Goal: Task Accomplishment & Management: Manage account settings

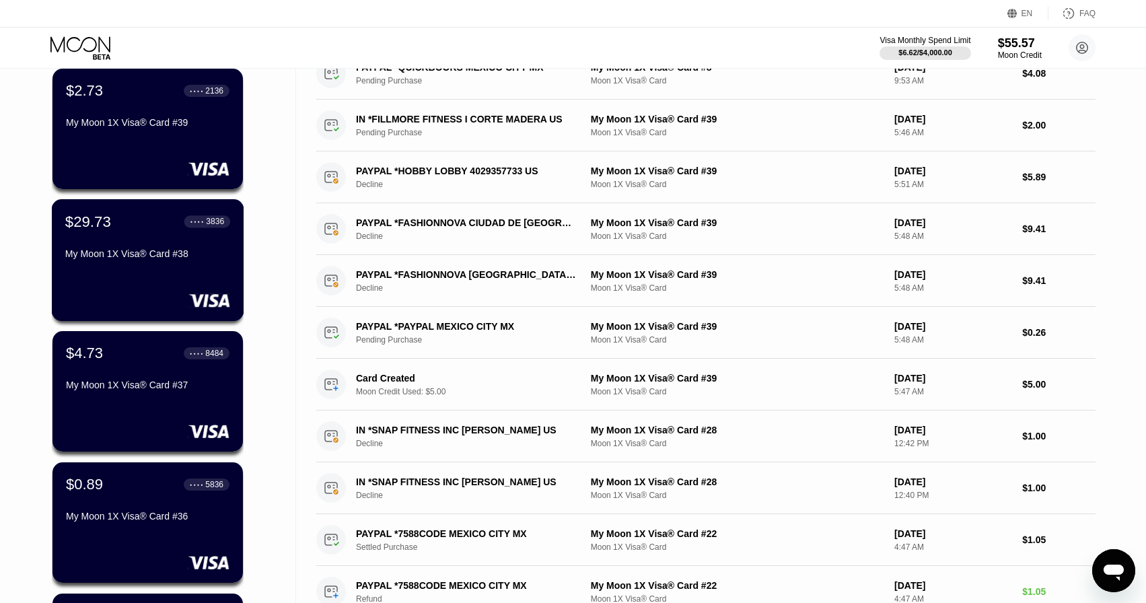
scroll to position [135, 0]
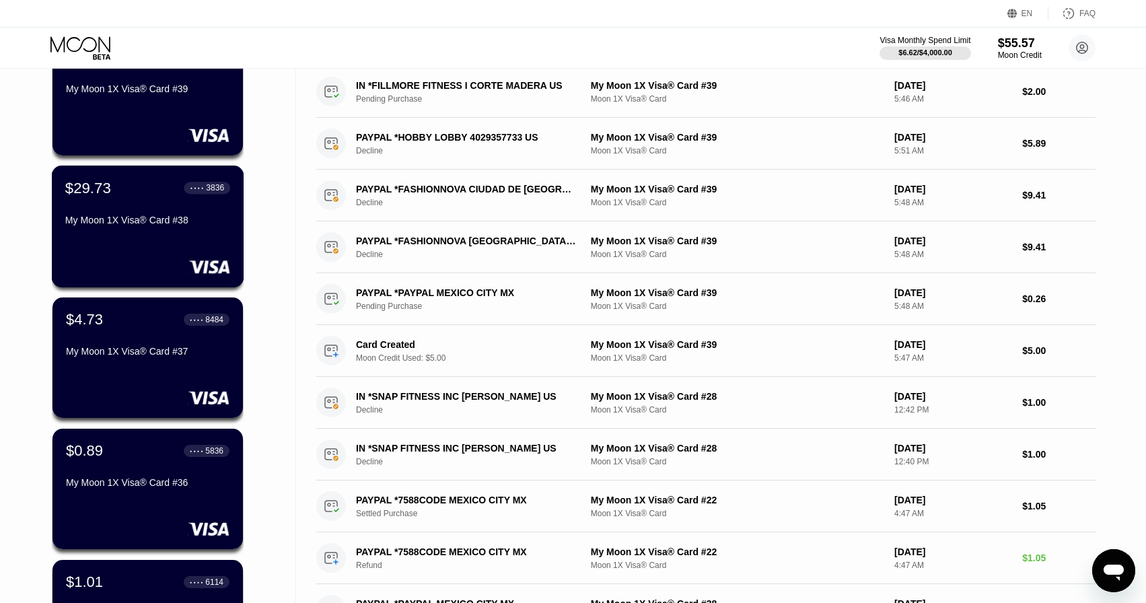
click at [106, 221] on div "My Moon 1X Visa® Card #38" at bounding box center [147, 220] width 165 height 11
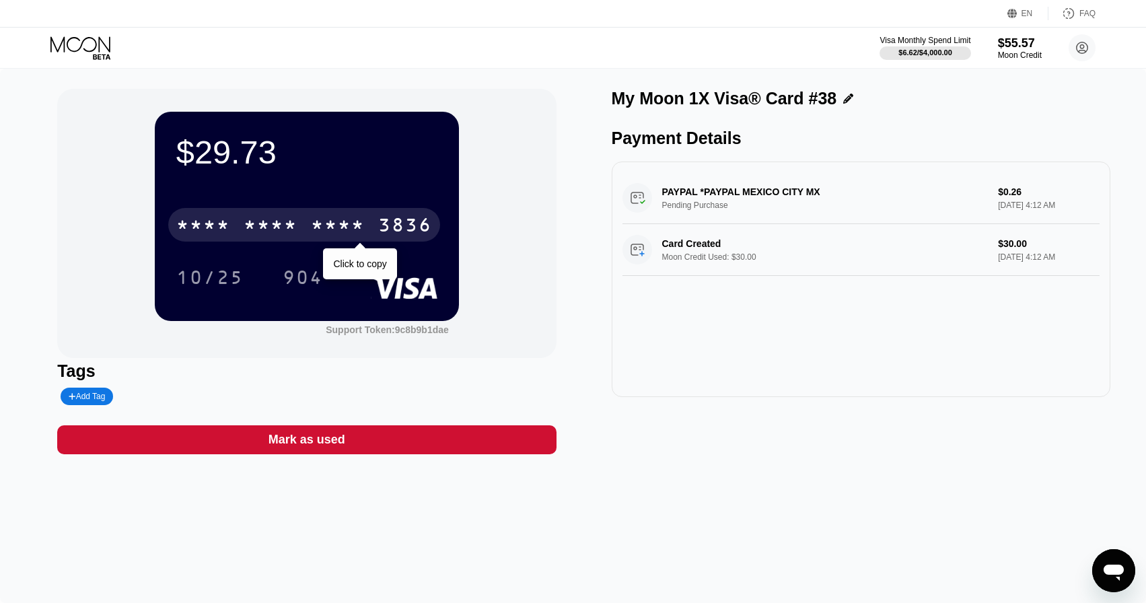
click at [357, 223] on div "* * * *" at bounding box center [338, 227] width 54 height 22
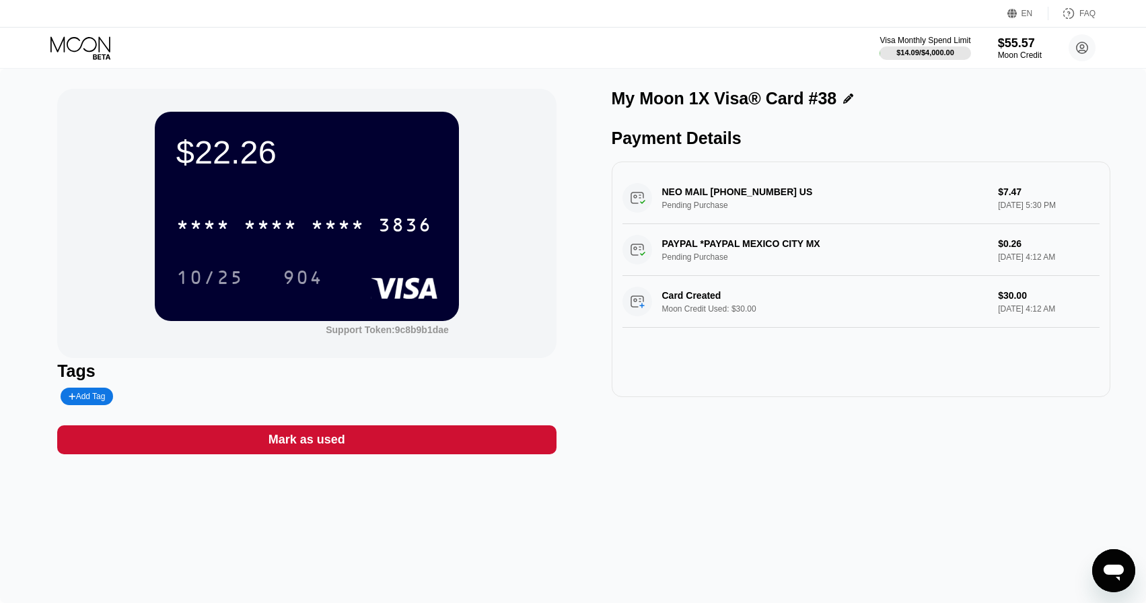
click at [732, 450] on div "My Moon 1X Visa® Card #38 Payment Details NEO MAIL [PHONE_NUMBER] US Pending Pu…" at bounding box center [861, 271] width 499 height 365
